Goal: Transaction & Acquisition: Purchase product/service

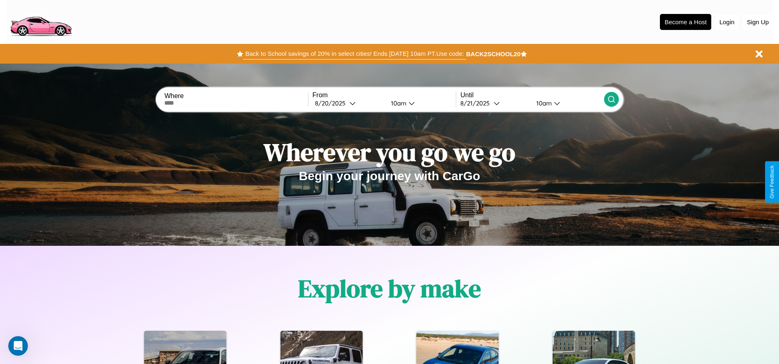
click at [354, 54] on button "Back to School savings of 20% in select cities! Ends 9/1 at 10am PT. Use code:" at bounding box center [354, 53] width 222 height 11
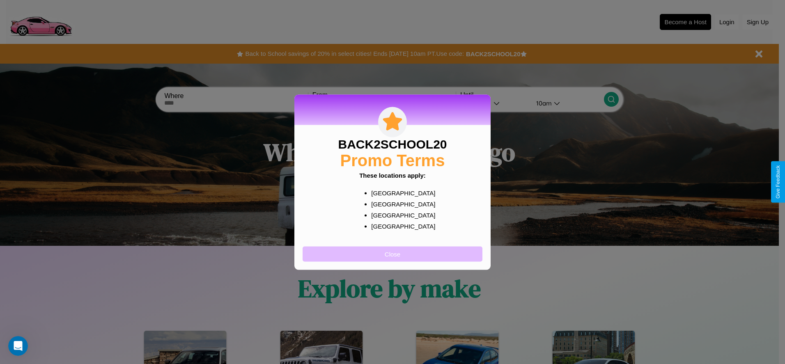
click at [392, 254] on button "Close" at bounding box center [392, 253] width 180 height 15
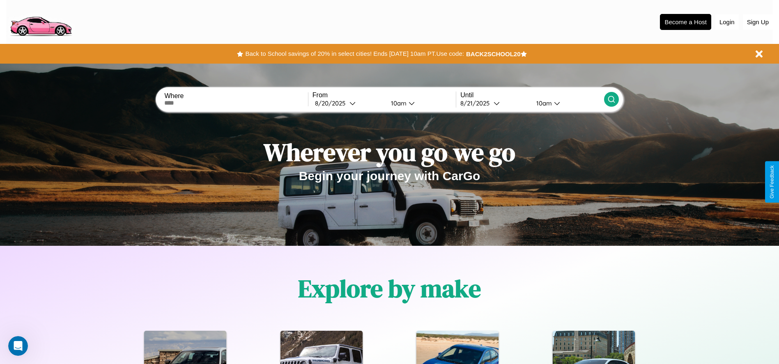
click at [236, 103] on input "text" at bounding box center [235, 103] width 143 height 7
type input "**********"
click at [348, 103] on div "8 / 20 / 2025" at bounding box center [332, 103] width 34 height 8
select select "*"
select select "****"
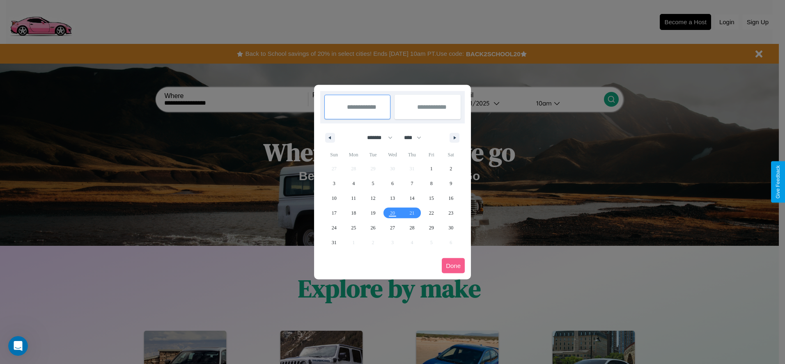
drag, startPoint x: 376, startPoint y: 137, endPoint x: 392, endPoint y: 165, distance: 31.7
click at [376, 137] on select "******* ******** ***** ***** *** **** **** ****** ********* ******* ******** **…" at bounding box center [378, 138] width 35 height 14
select select "*"
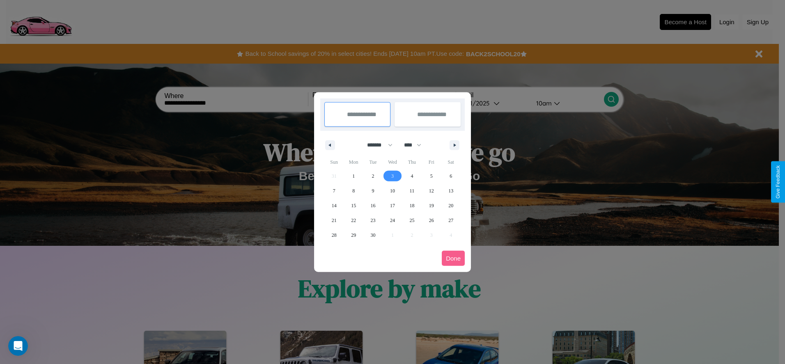
click at [392, 176] on span "3" at bounding box center [392, 176] width 2 height 15
type input "**********"
click at [373, 190] on span "9" at bounding box center [373, 190] width 2 height 15
type input "**********"
click at [453, 258] on button "Done" at bounding box center [453, 258] width 23 height 15
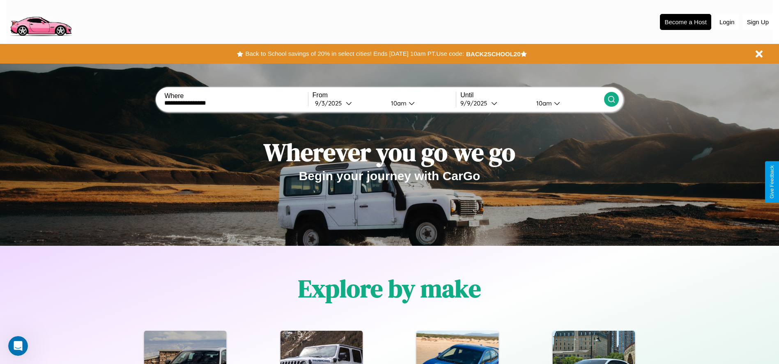
click at [611, 99] on icon at bounding box center [611, 99] width 8 height 8
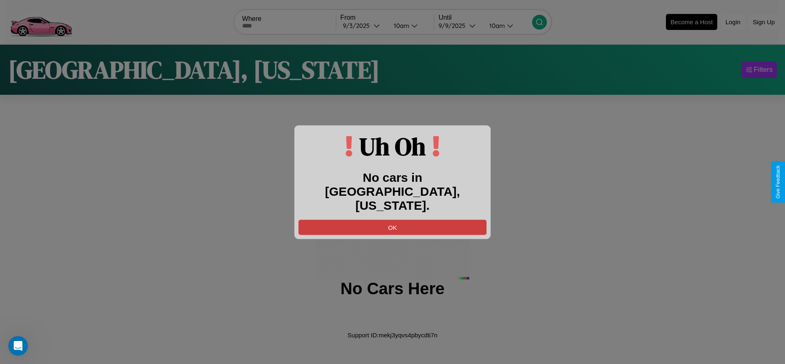
click at [392, 220] on button "OK" at bounding box center [392, 227] width 188 height 15
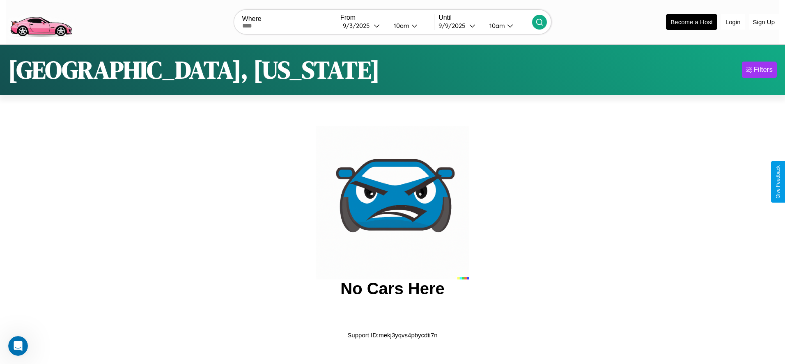
click at [41, 21] on img at bounding box center [40, 21] width 69 height 34
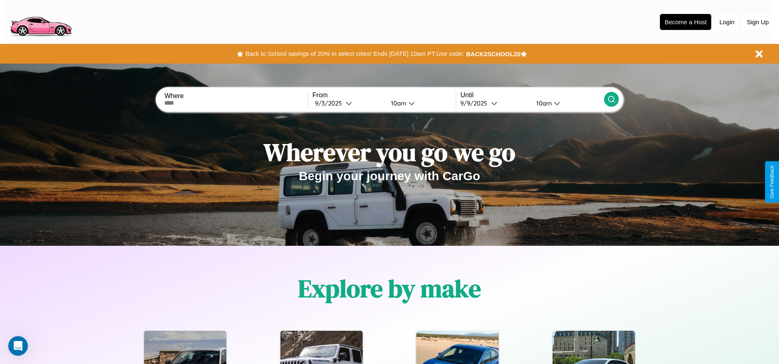
click at [236, 103] on input "text" at bounding box center [235, 103] width 143 height 7
type input "*******"
click at [348, 103] on icon at bounding box center [349, 103] width 6 height 6
select select "*"
select select "****"
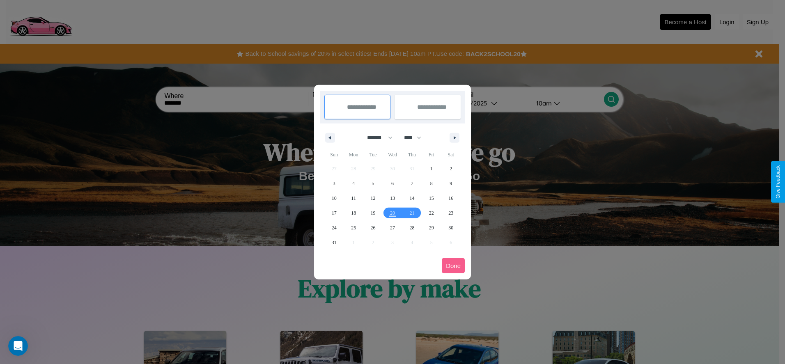
drag, startPoint x: 376, startPoint y: 137, endPoint x: 392, endPoint y: 165, distance: 31.7
click at [376, 137] on select "******* ******** ***** ***** *** **** **** ****** ********* ******* ******** **…" at bounding box center [378, 138] width 35 height 14
select select "*"
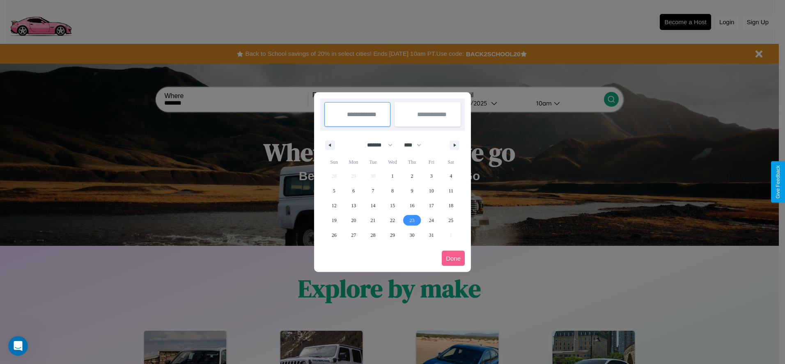
click at [412, 220] on span "23" at bounding box center [411, 220] width 5 height 15
type input "**********"
click at [454, 145] on icon "button" at bounding box center [456, 145] width 4 height 3
select select "**"
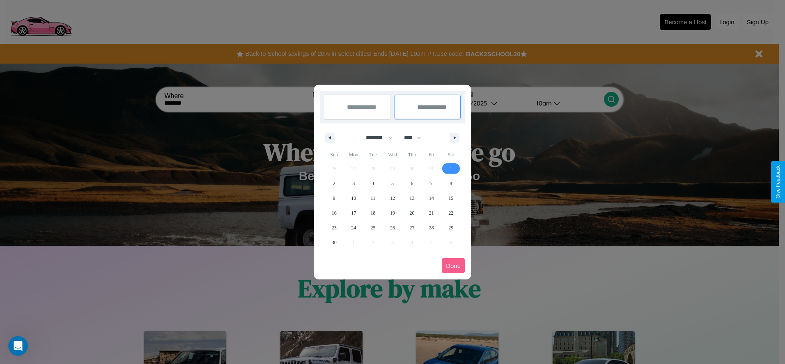
click at [451, 168] on span "1" at bounding box center [450, 168] width 2 height 15
type input "**********"
select select "*"
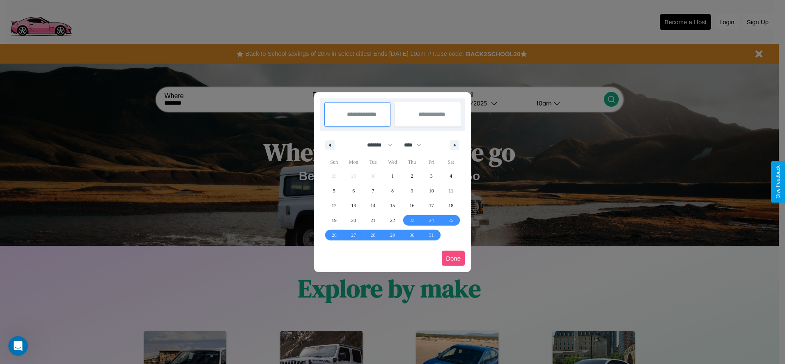
click at [453, 258] on button "Done" at bounding box center [453, 258] width 23 height 15
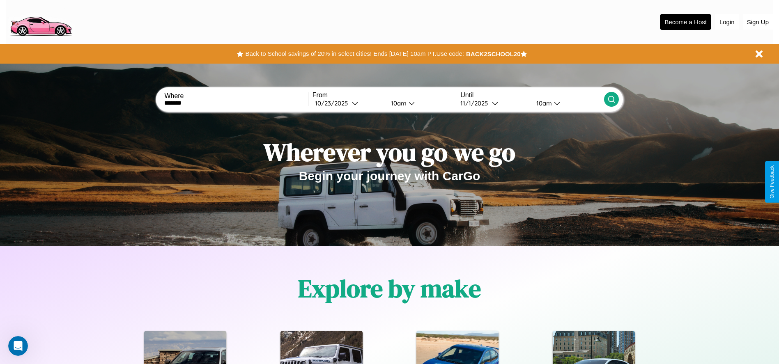
click at [397, 103] on div "10am" at bounding box center [398, 103] width 22 height 8
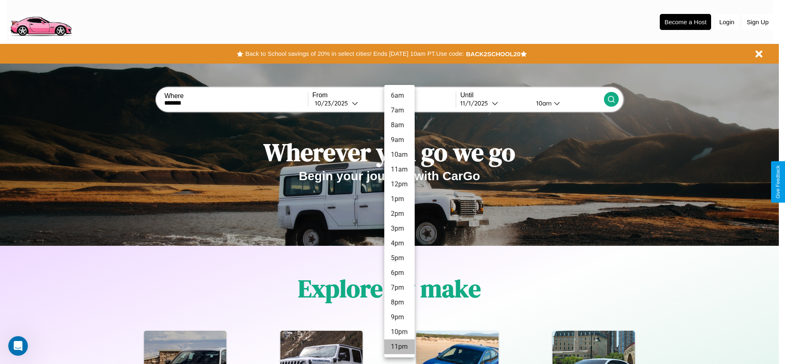
click at [399, 347] on li "11pm" at bounding box center [399, 346] width 30 height 15
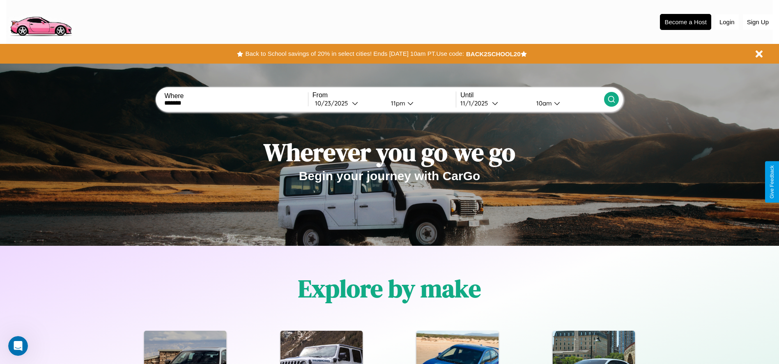
click at [611, 99] on icon at bounding box center [611, 99] width 8 height 8
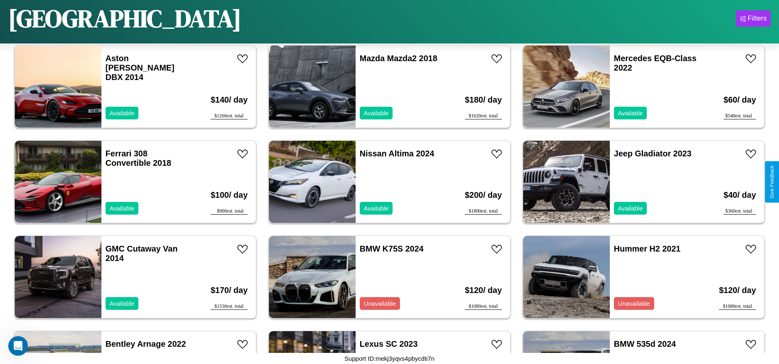
scroll to position [3234, 0]
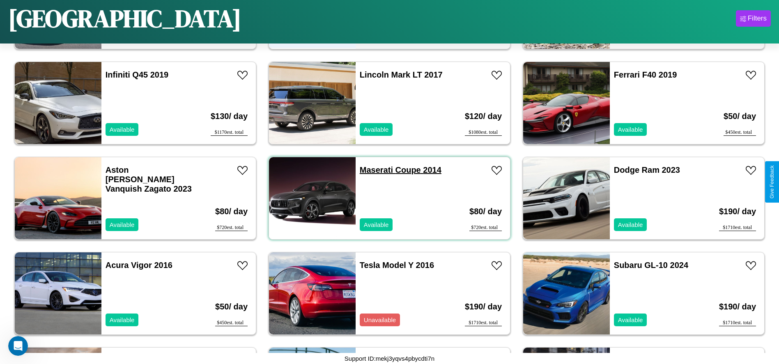
click at [373, 170] on link "Maserati Coupe 2014" at bounding box center [401, 169] width 82 height 9
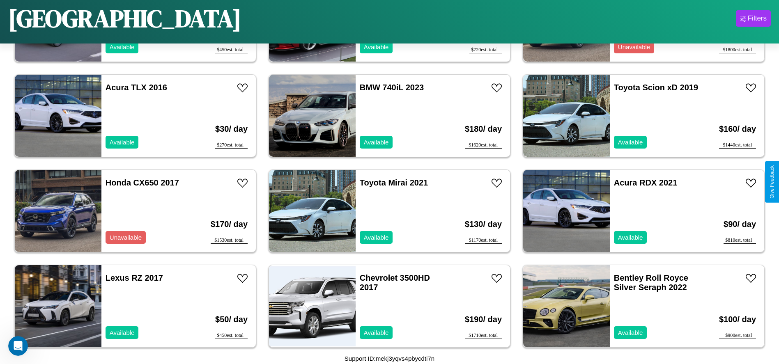
scroll to position [2186, 0]
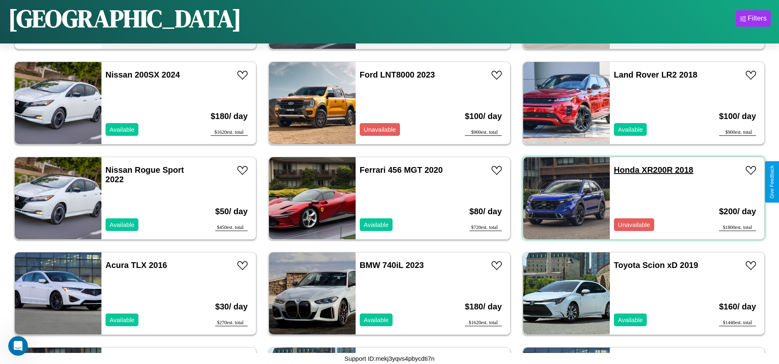
click at [621, 170] on link "Honda XR200R 2018" at bounding box center [653, 169] width 79 height 9
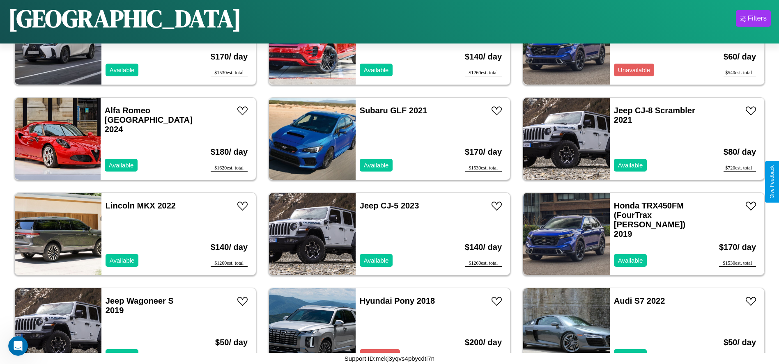
scroll to position [2281, 0]
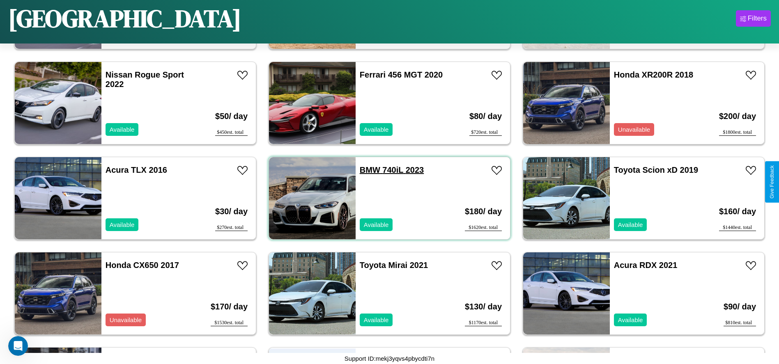
click at [366, 170] on link "BMW 740iL 2023" at bounding box center [392, 169] width 64 height 9
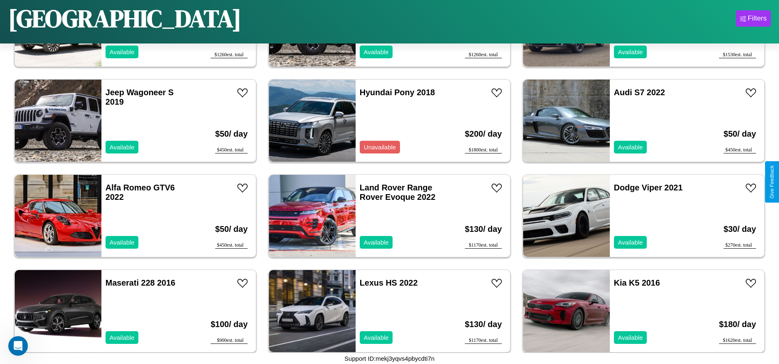
scroll to position [1329, 0]
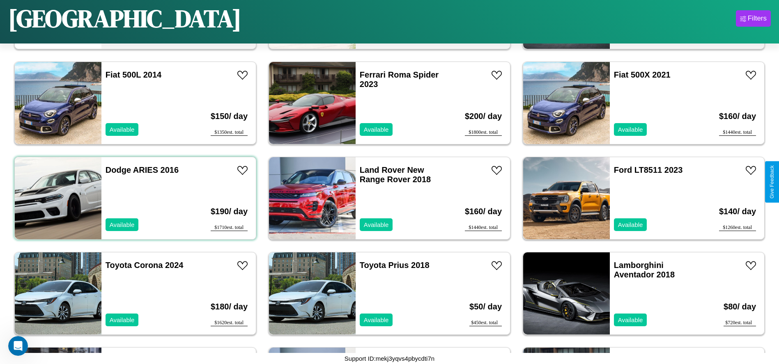
click at [134, 198] on div "Dodge ARIES 2016 Available" at bounding box center [148, 198] width 95 height 82
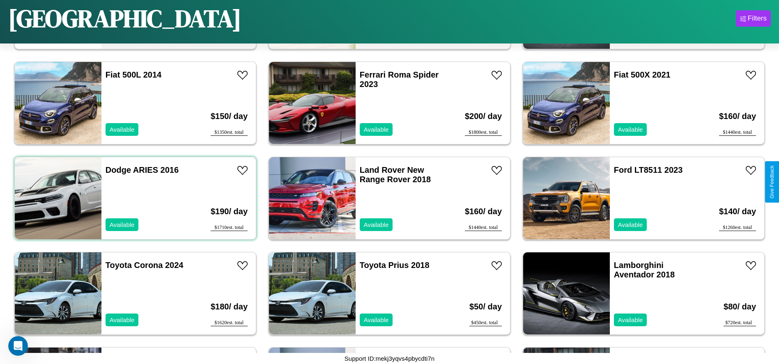
click at [134, 198] on div "Dodge ARIES 2016 Available" at bounding box center [148, 198] width 95 height 82
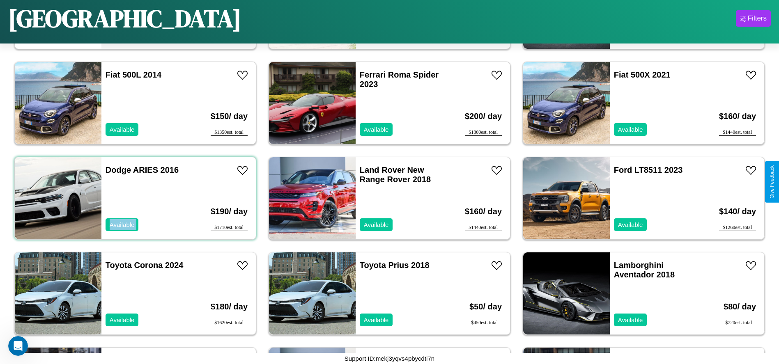
click at [134, 198] on div "Dodge ARIES 2016 Available" at bounding box center [148, 198] width 95 height 82
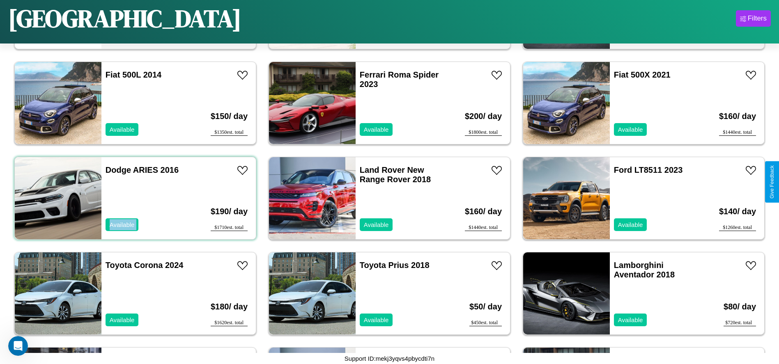
click at [134, 198] on div "Dodge ARIES 2016 Available" at bounding box center [148, 198] width 95 height 82
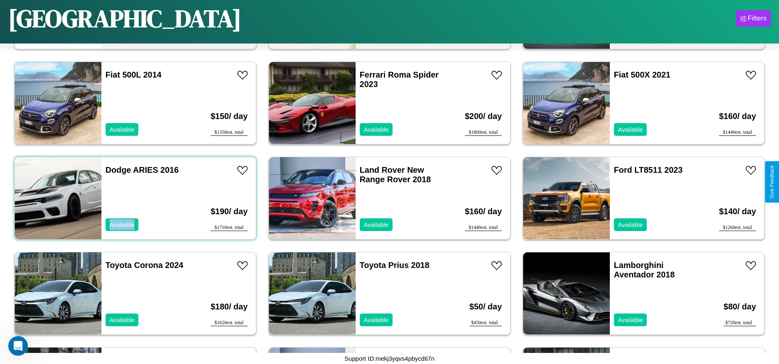
click at [134, 198] on div "Dodge ARIES 2016 Available" at bounding box center [148, 198] width 95 height 82
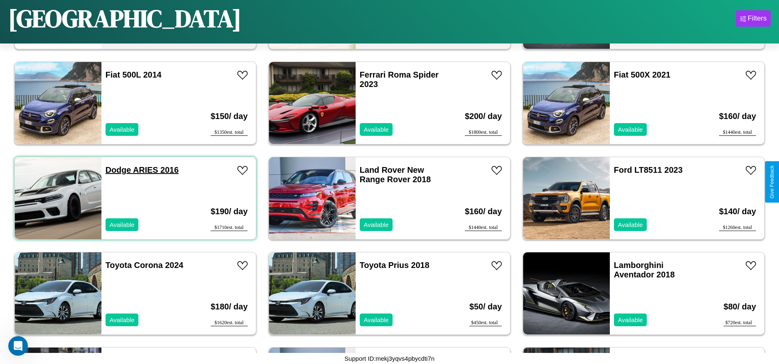
click at [117, 170] on link "Dodge ARIES 2016" at bounding box center [141, 169] width 73 height 9
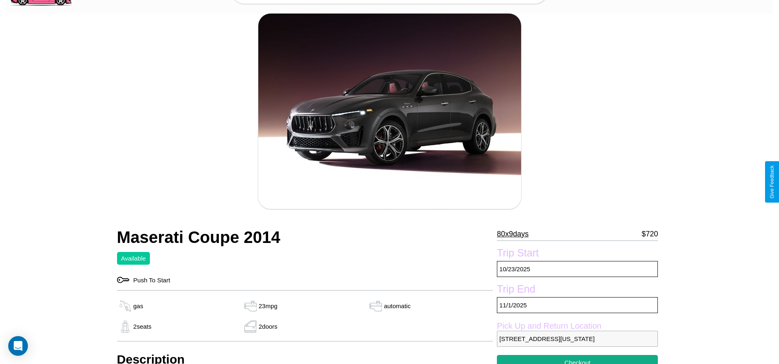
scroll to position [338, 0]
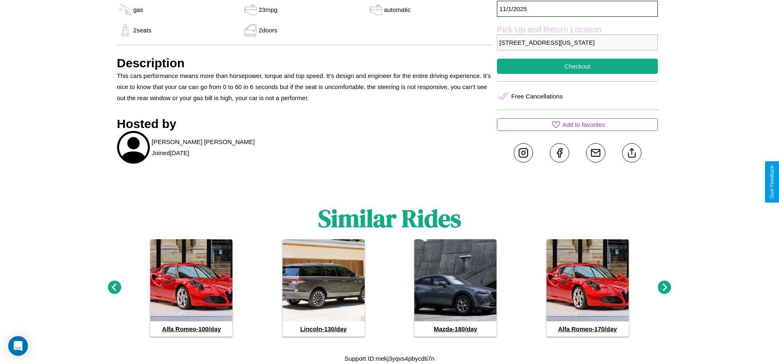
click at [664, 288] on icon at bounding box center [664, 288] width 14 height 14
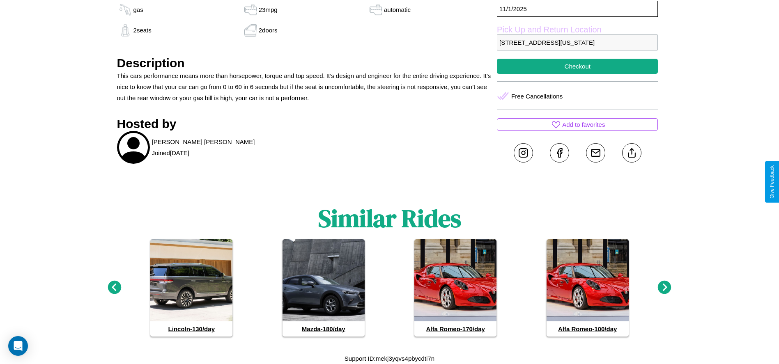
click at [664, 288] on icon at bounding box center [664, 288] width 14 height 14
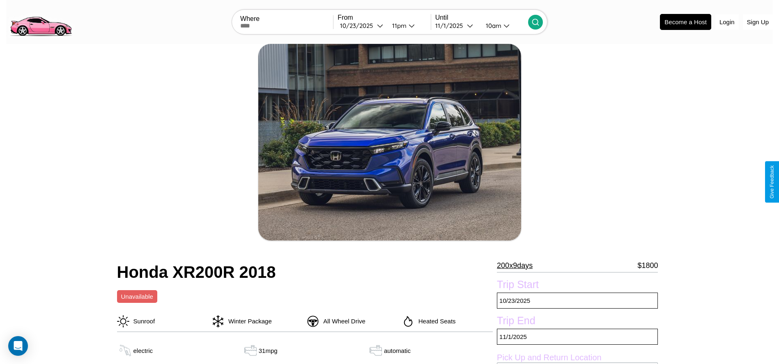
scroll to position [84, 0]
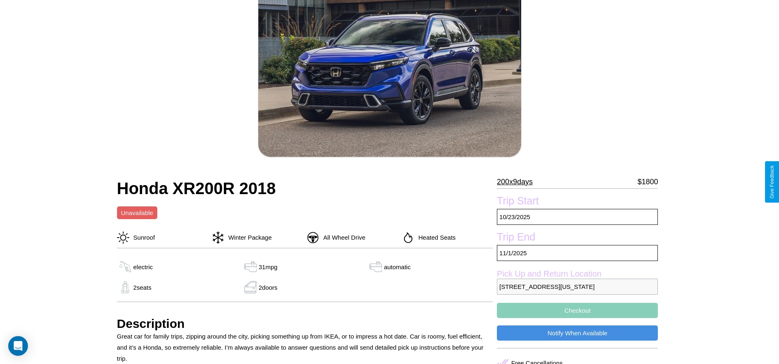
click at [518, 182] on p "200 x 9 days" at bounding box center [515, 181] width 36 height 13
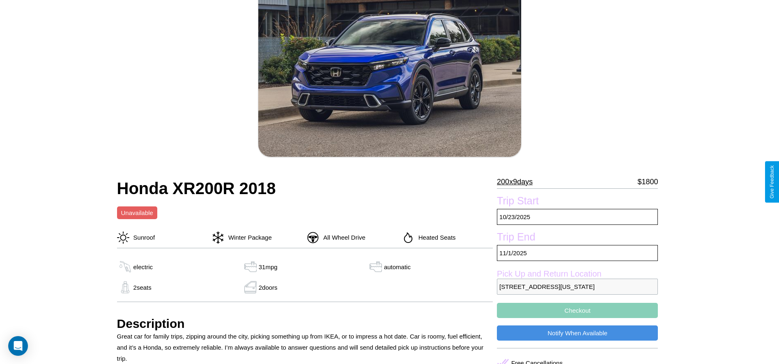
click at [518, 182] on p "200 x 9 days" at bounding box center [515, 181] width 36 height 13
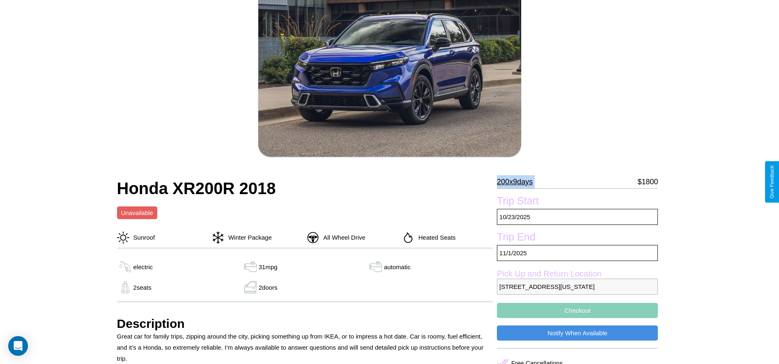
click at [518, 182] on p "200 x 9 days" at bounding box center [515, 181] width 36 height 13
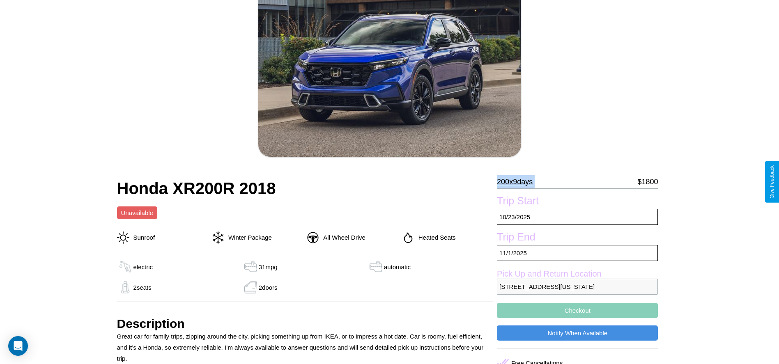
click at [518, 182] on p "200 x 9 days" at bounding box center [515, 181] width 36 height 13
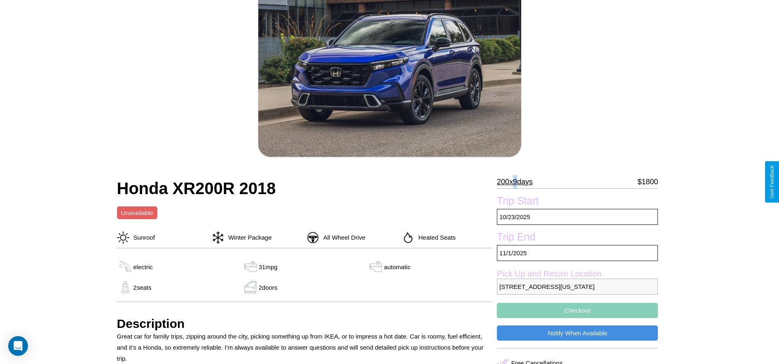
click at [518, 182] on p "200 x 9 days" at bounding box center [515, 181] width 36 height 13
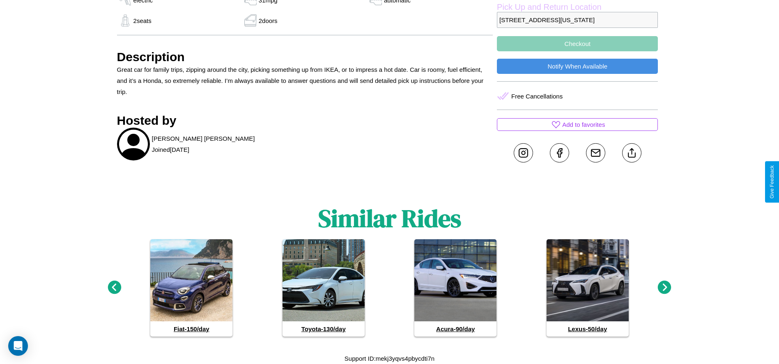
scroll to position [362, 0]
click at [114, 288] on icon at bounding box center [115, 288] width 14 height 14
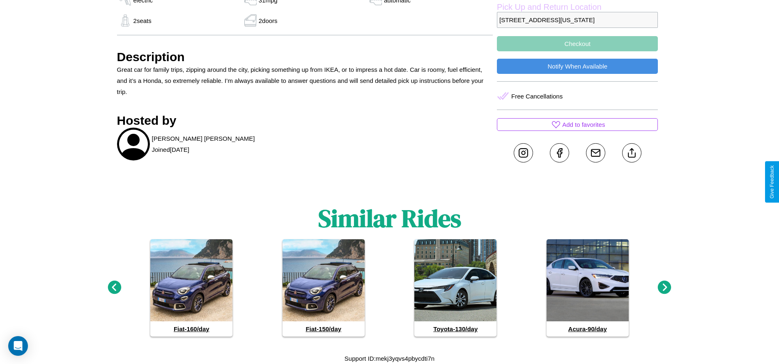
click at [664, 288] on icon at bounding box center [664, 288] width 14 height 14
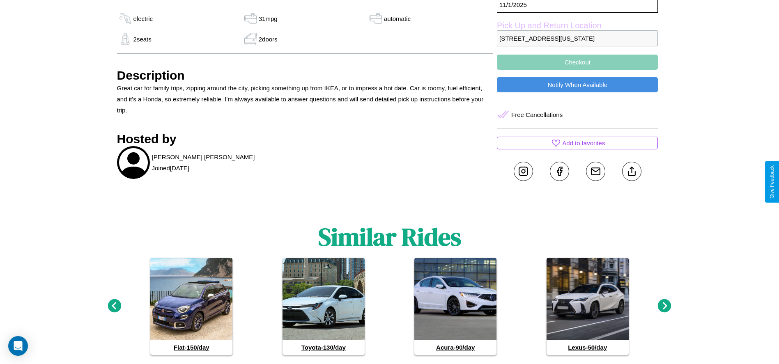
scroll to position [304, 0]
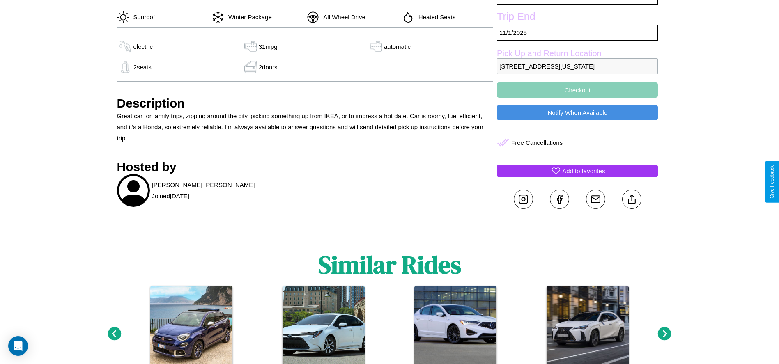
click at [577, 176] on p "Add to favorites" at bounding box center [583, 170] width 43 height 11
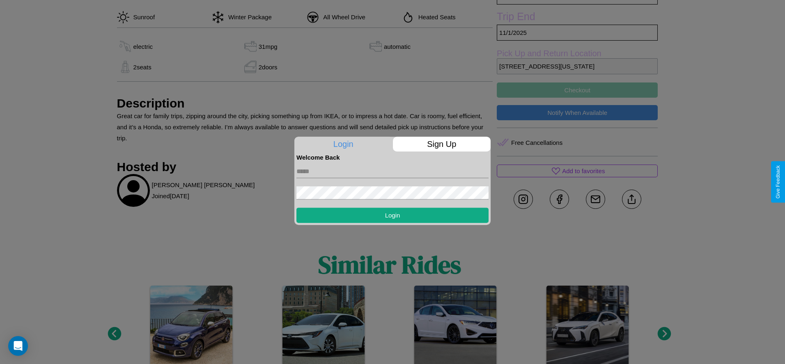
click at [441, 144] on p "Sign Up" at bounding box center [442, 144] width 98 height 15
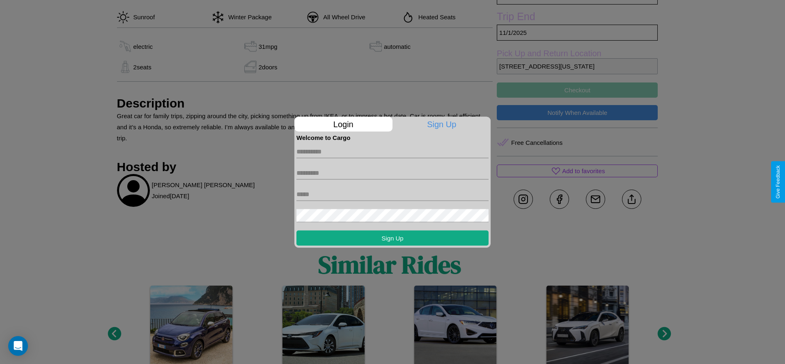
click at [392, 151] on input "text" at bounding box center [392, 151] width 192 height 13
type input "********"
click at [392, 173] on input "text" at bounding box center [392, 172] width 192 height 13
type input "*********"
click at [392, 194] on input "text" at bounding box center [392, 194] width 192 height 13
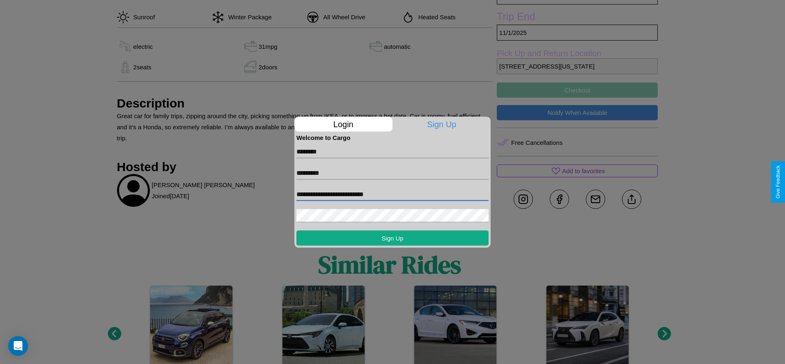
type input "**********"
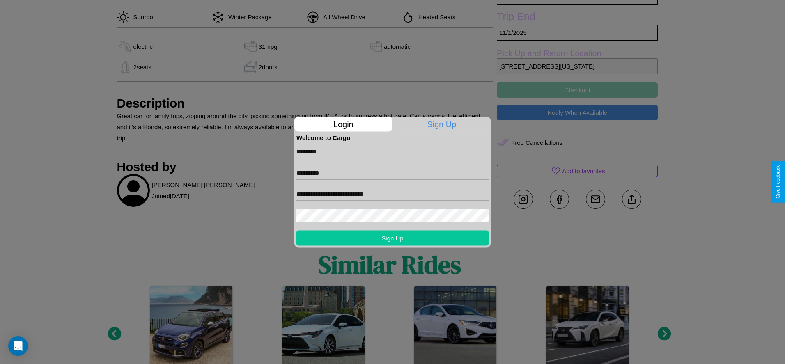
click at [392, 238] on button "Sign Up" at bounding box center [392, 237] width 192 height 15
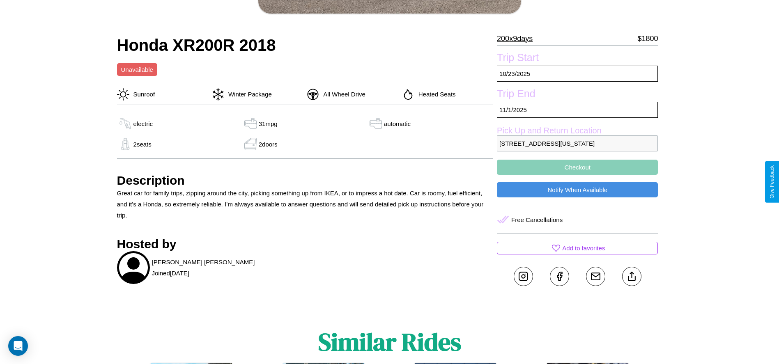
scroll to position [223, 0]
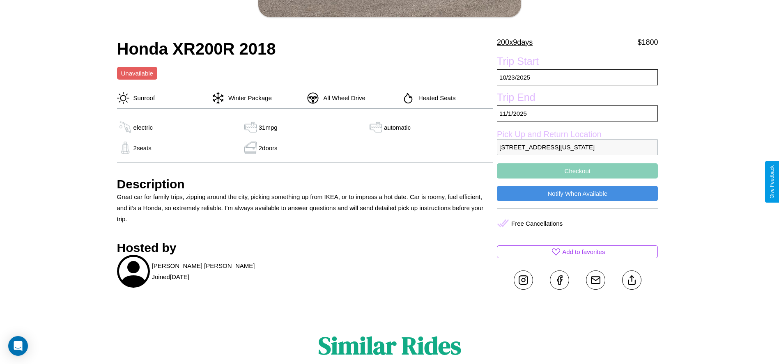
click at [577, 179] on button "Checkout" at bounding box center [577, 170] width 161 height 15
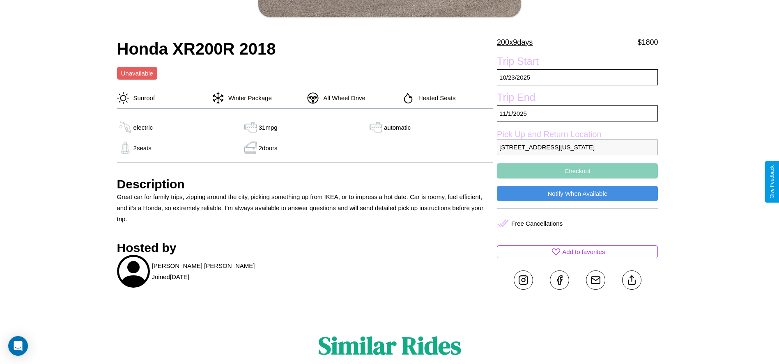
click at [577, 179] on button "Checkout" at bounding box center [577, 170] width 161 height 15
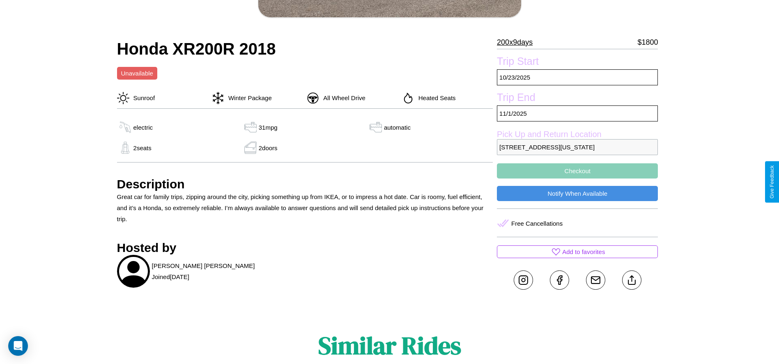
click at [577, 179] on button "Checkout" at bounding box center [577, 170] width 161 height 15
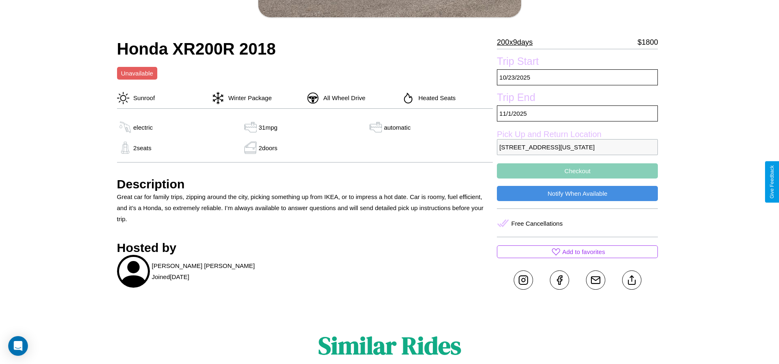
click at [577, 179] on button "Checkout" at bounding box center [577, 170] width 161 height 15
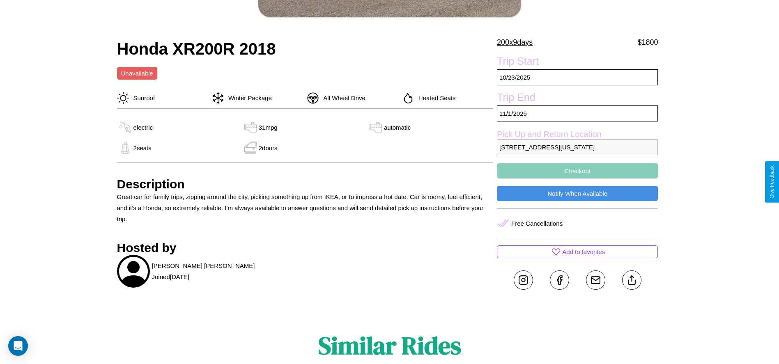
click at [577, 179] on button "Checkout" at bounding box center [577, 170] width 161 height 15
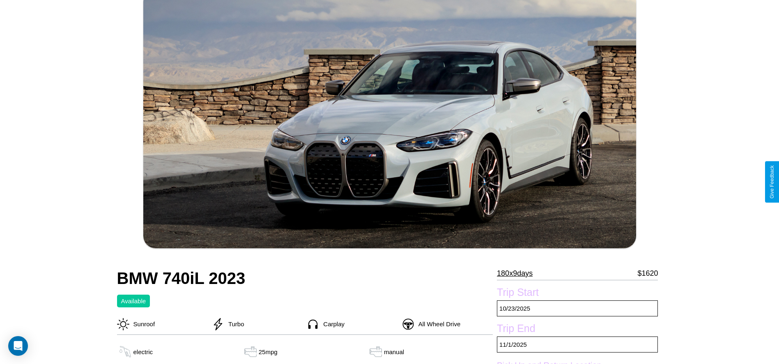
scroll to position [146, 0]
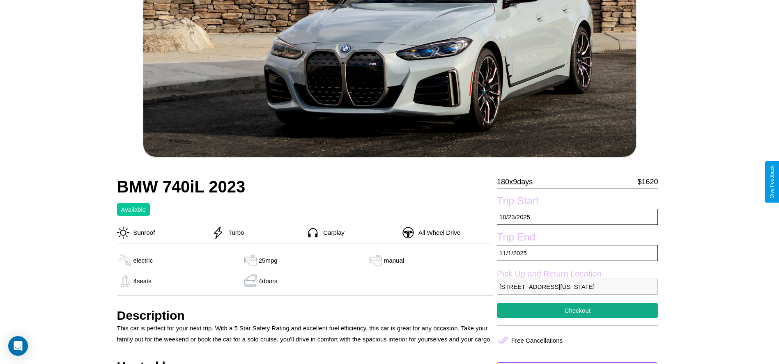
click at [518, 182] on p "180 x 9 days" at bounding box center [515, 181] width 36 height 13
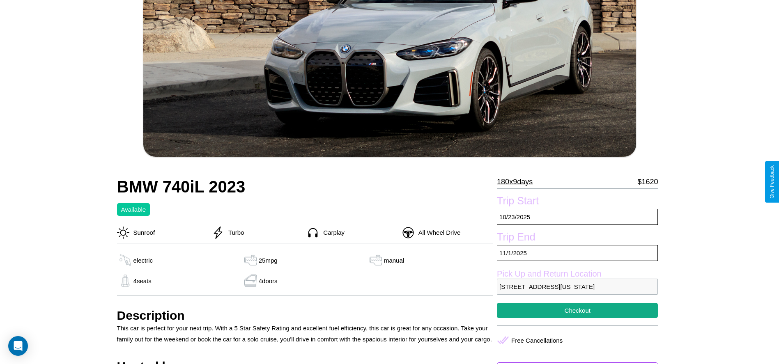
click at [518, 182] on p "180 x 9 days" at bounding box center [515, 181] width 36 height 13
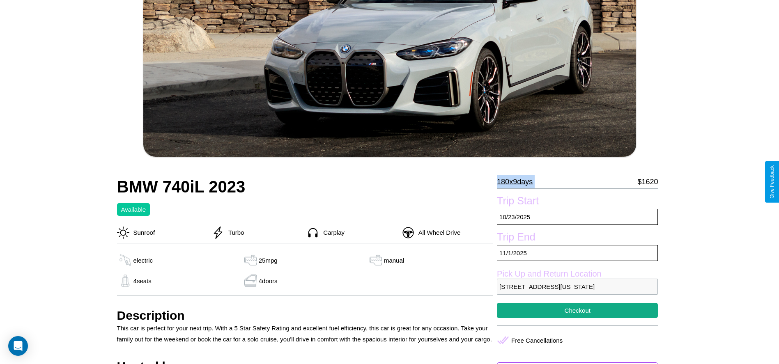
click at [518, 182] on p "180 x 9 days" at bounding box center [515, 181] width 36 height 13
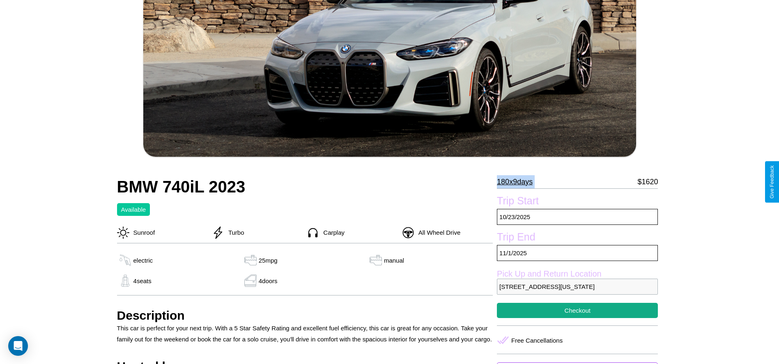
click at [518, 182] on p "180 x 9 days" at bounding box center [515, 181] width 36 height 13
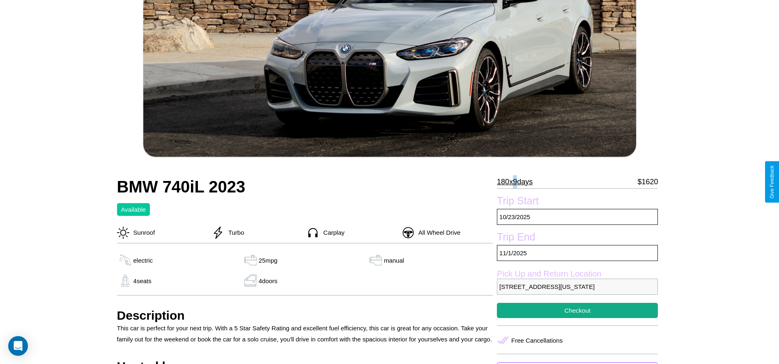
click at [518, 182] on p "180 x 9 days" at bounding box center [515, 181] width 36 height 13
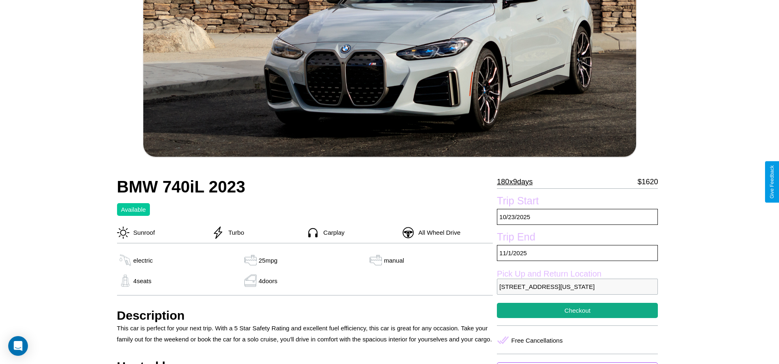
scroll to position [285, 0]
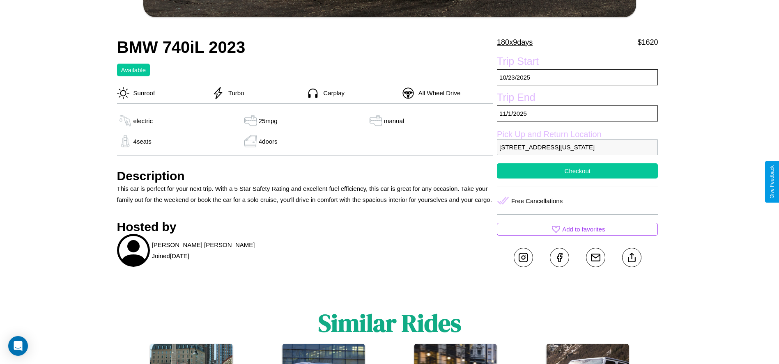
click at [577, 179] on button "Checkout" at bounding box center [577, 170] width 161 height 15
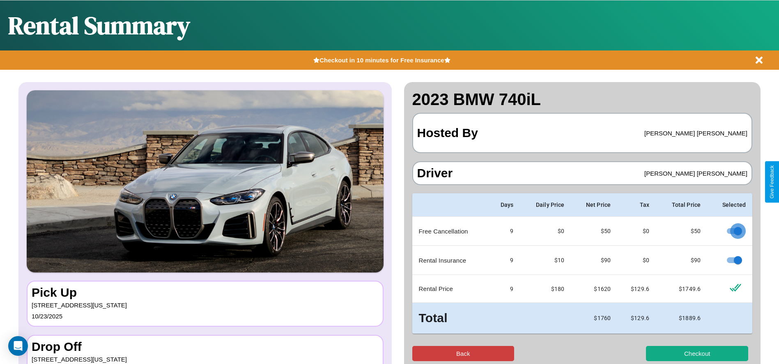
click at [463, 353] on button "Back" at bounding box center [463, 353] width 102 height 15
